Goal: Check status: Check status

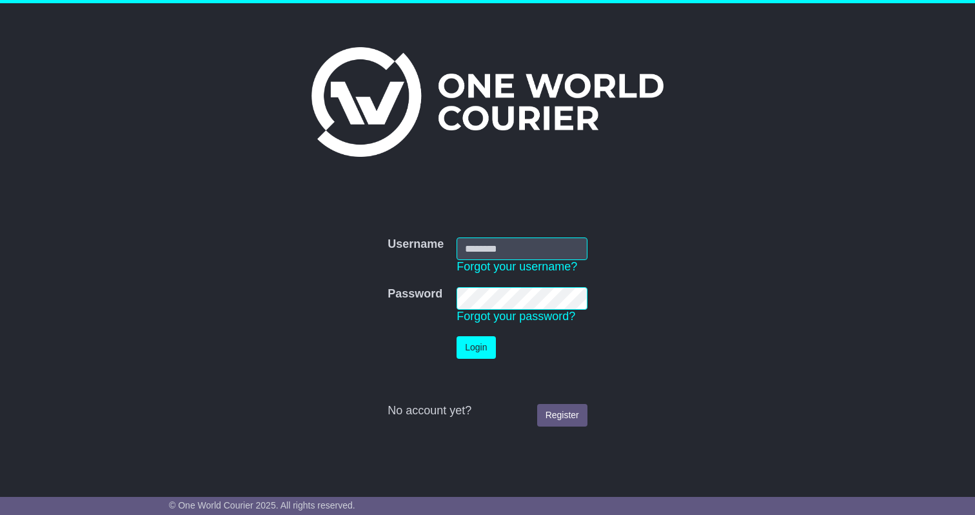
type input "**********"
click at [476, 353] on button "Login" at bounding box center [476, 347] width 39 height 23
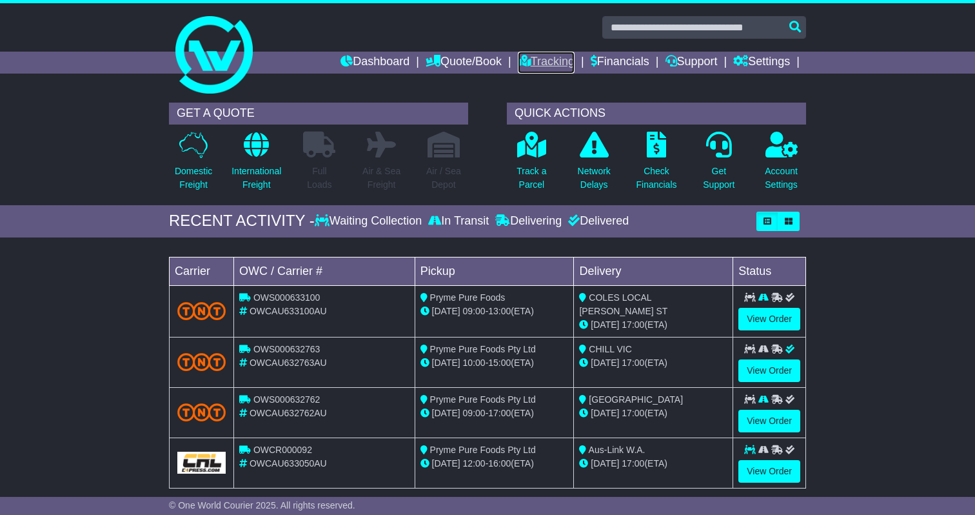
click at [518, 59] on link "Tracking" at bounding box center [546, 63] width 57 height 22
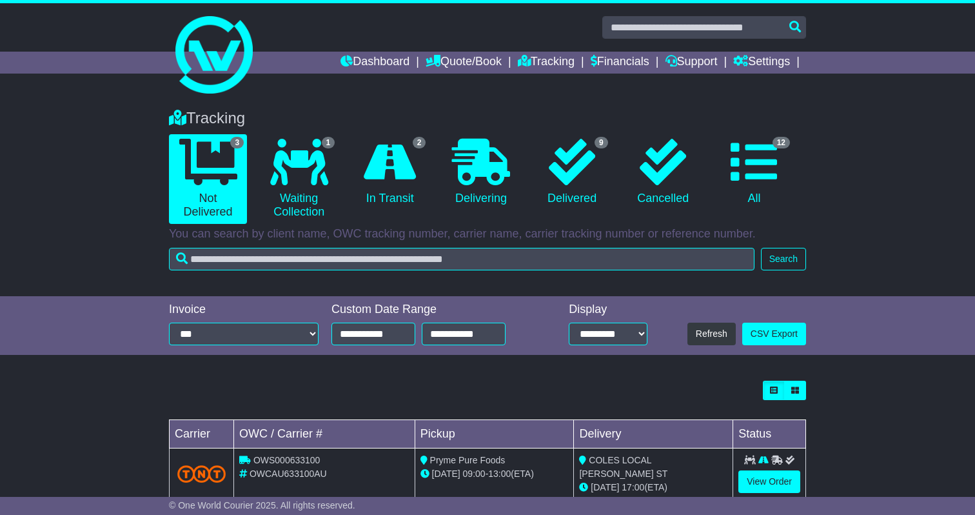
scroll to position [130, 0]
